Goal: Find specific page/section: Find specific page/section

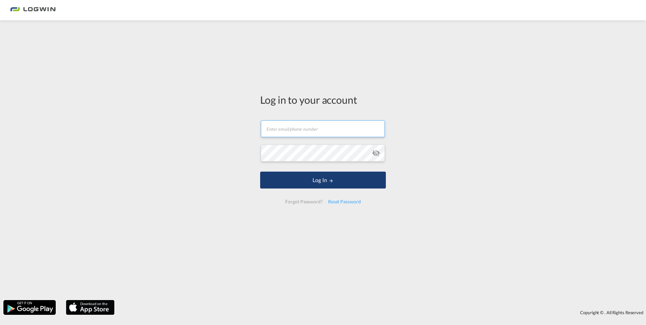
type input "[PERSON_NAME][EMAIL_ADDRESS][PERSON_NAME][DOMAIN_NAME]"
click at [345, 187] on button "Log In" at bounding box center [323, 180] width 126 height 17
